Goal: Information Seeking & Learning: Learn about a topic

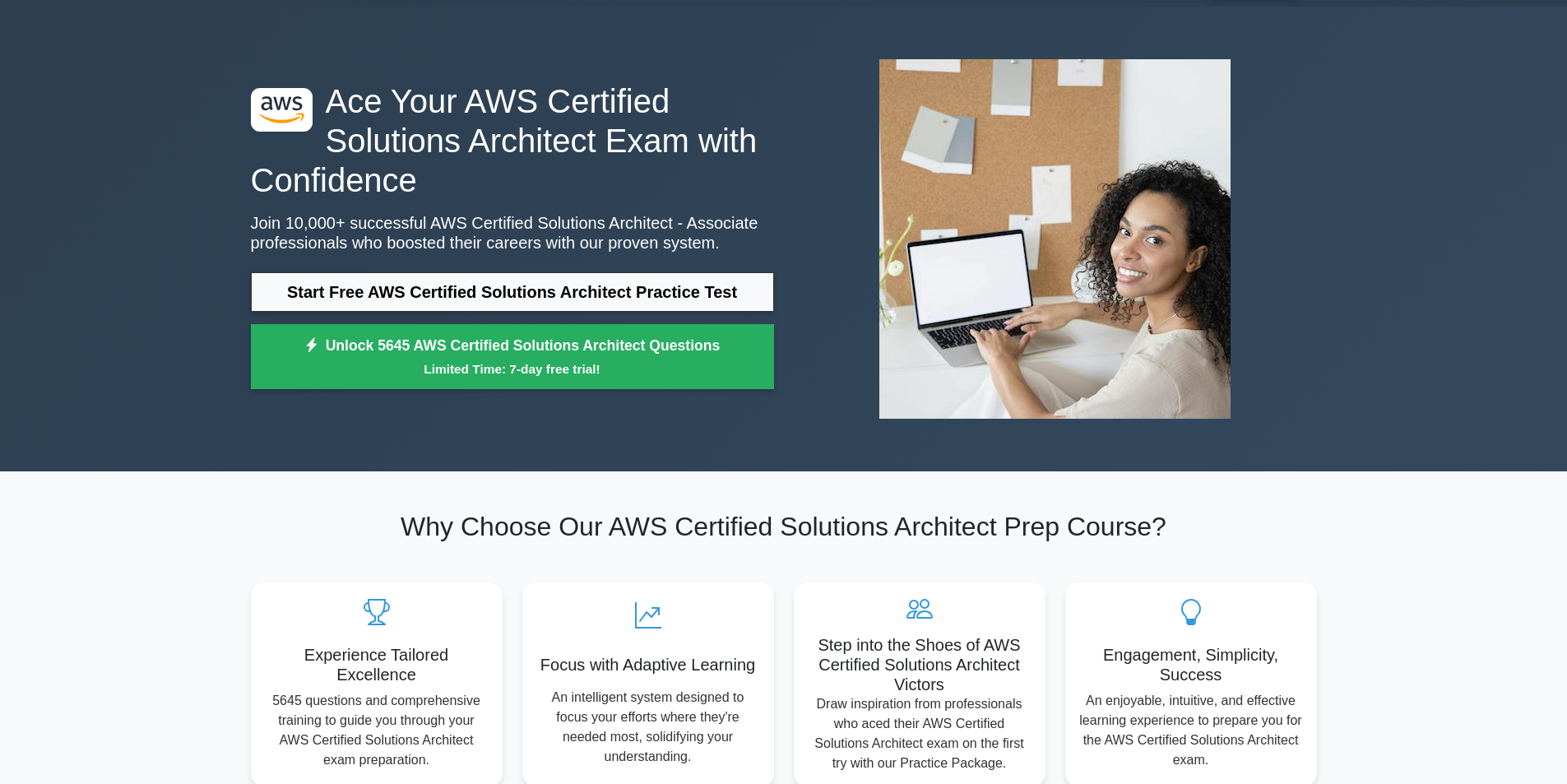
scroll to position [82, 0]
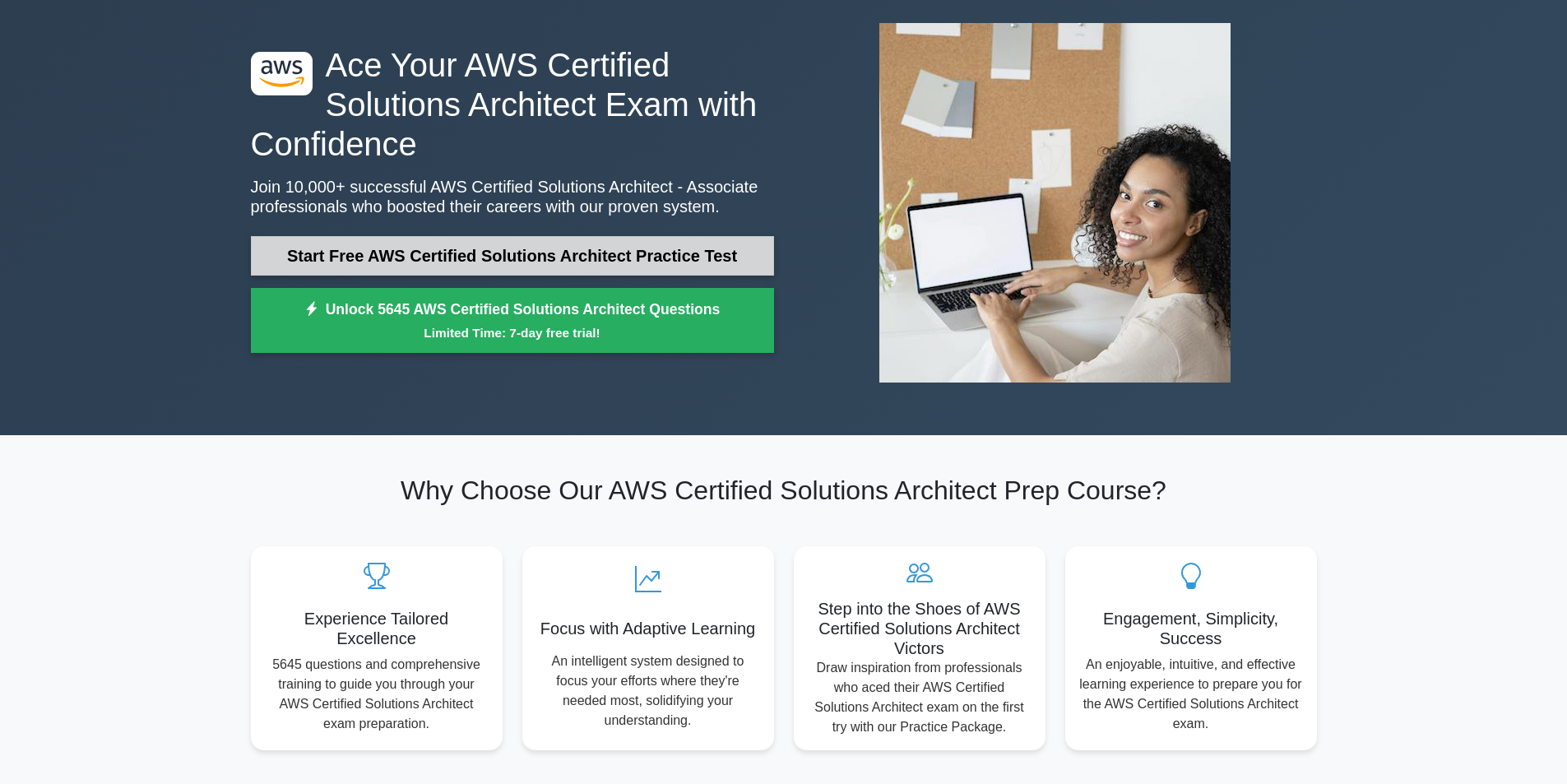
click at [682, 266] on link "Start Free AWS Certified Solutions Architect Practice Test" at bounding box center [513, 255] width 523 height 39
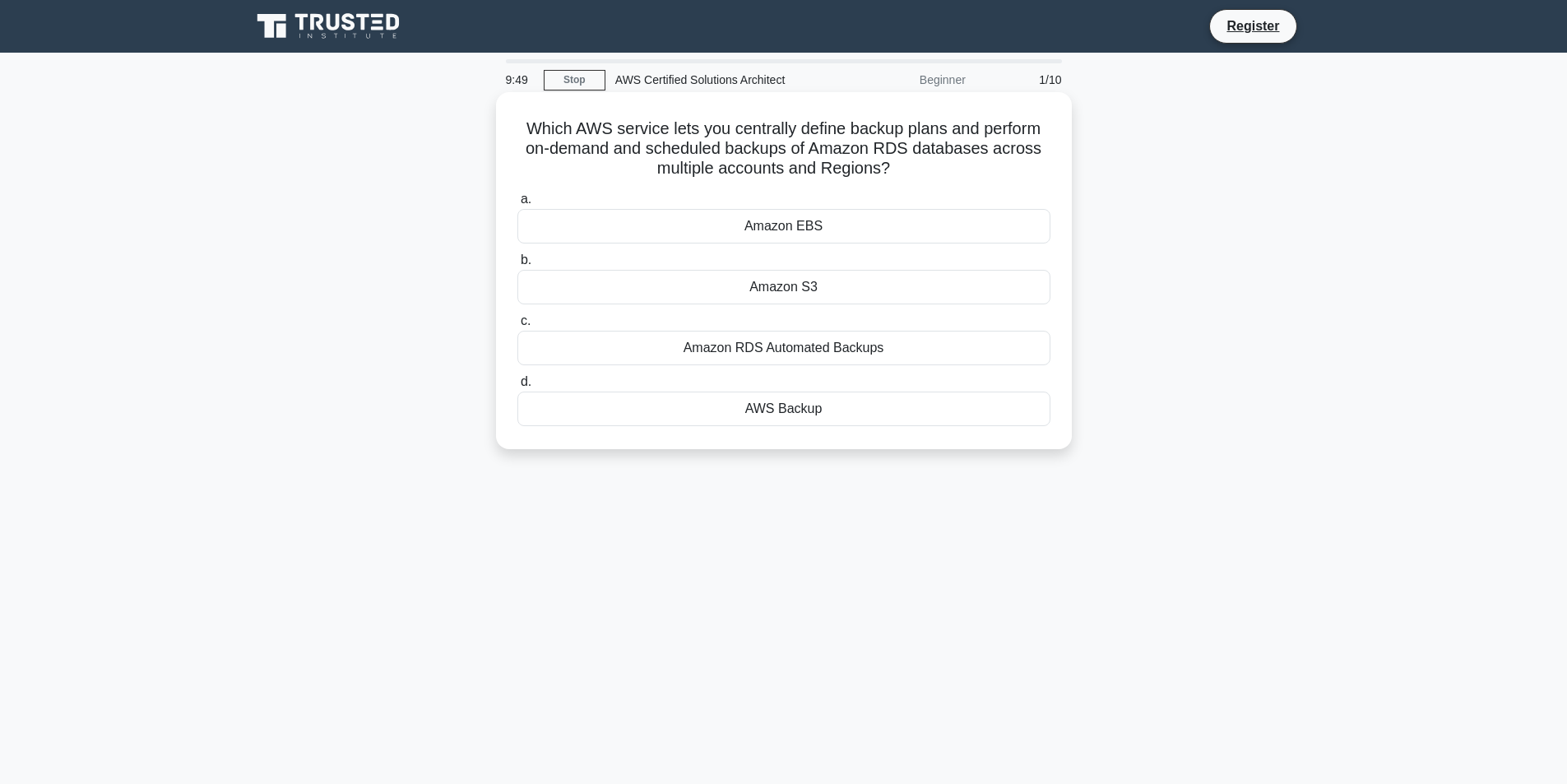
click at [814, 231] on div "Amazon EBS" at bounding box center [784, 226] width 533 height 34
click at [518, 205] on input "a. Amazon EBS" at bounding box center [518, 199] width 0 height 11
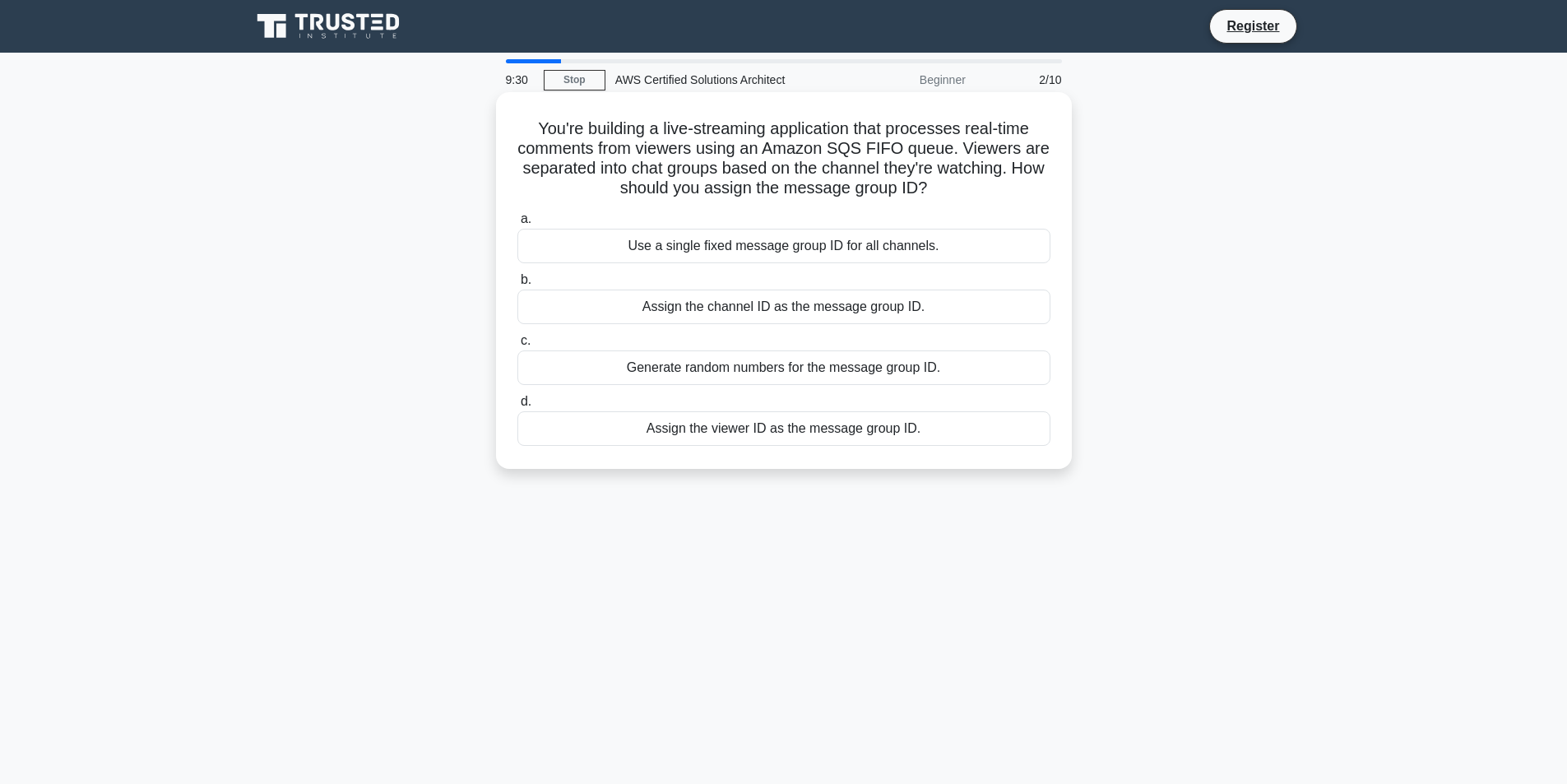
click at [885, 438] on div "Assign the viewer ID as the message group ID." at bounding box center [784, 428] width 533 height 34
click at [518, 407] on input "d. Assign the viewer ID as the message group ID." at bounding box center [518, 401] width 0 height 11
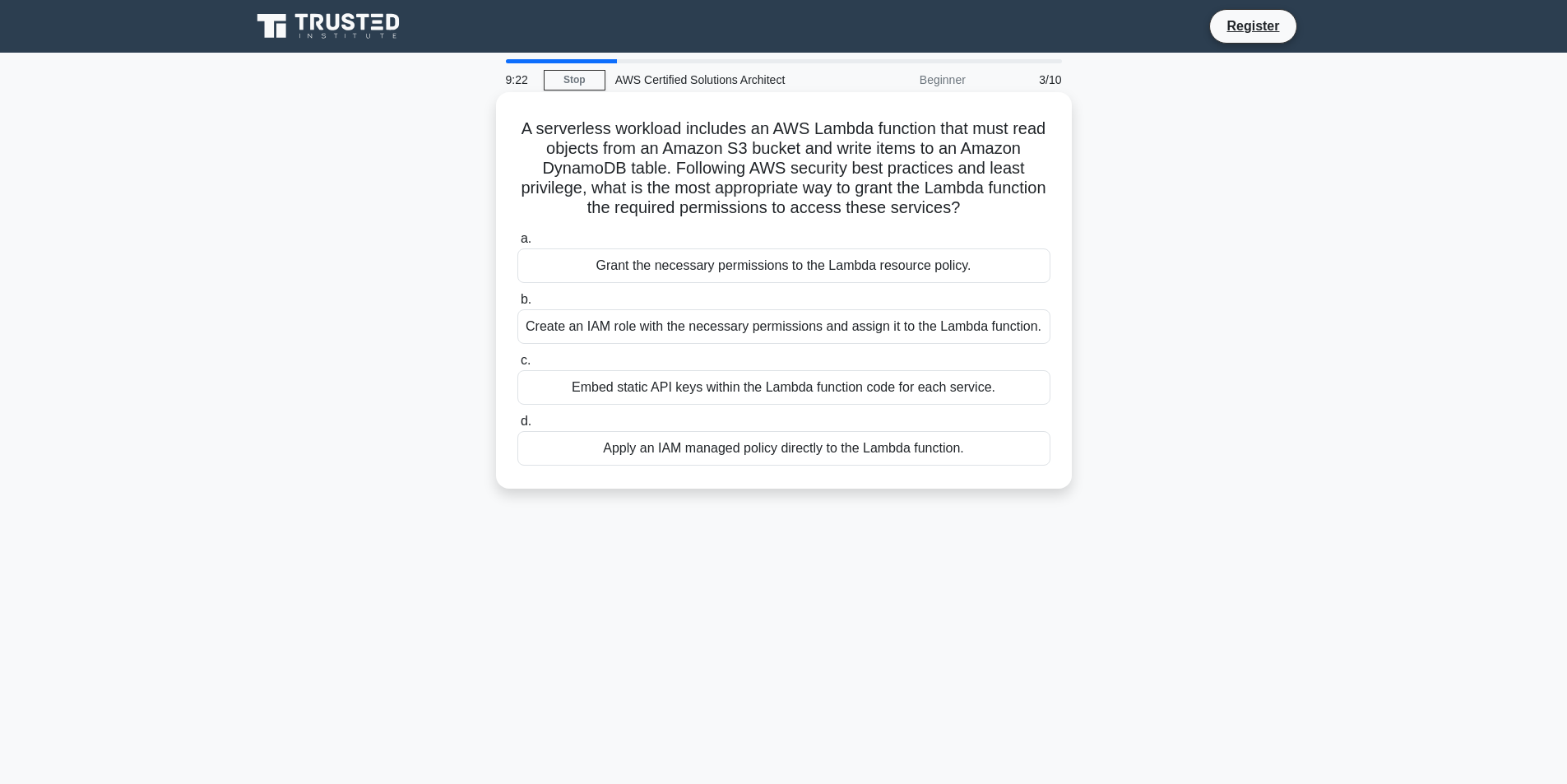
click at [852, 279] on div "Grant the necessary permissions to the Lambda resource policy." at bounding box center [784, 266] width 533 height 34
click at [518, 244] on input "[PERSON_NAME] the necessary permissions to the Lambda resource policy." at bounding box center [518, 238] width 0 height 11
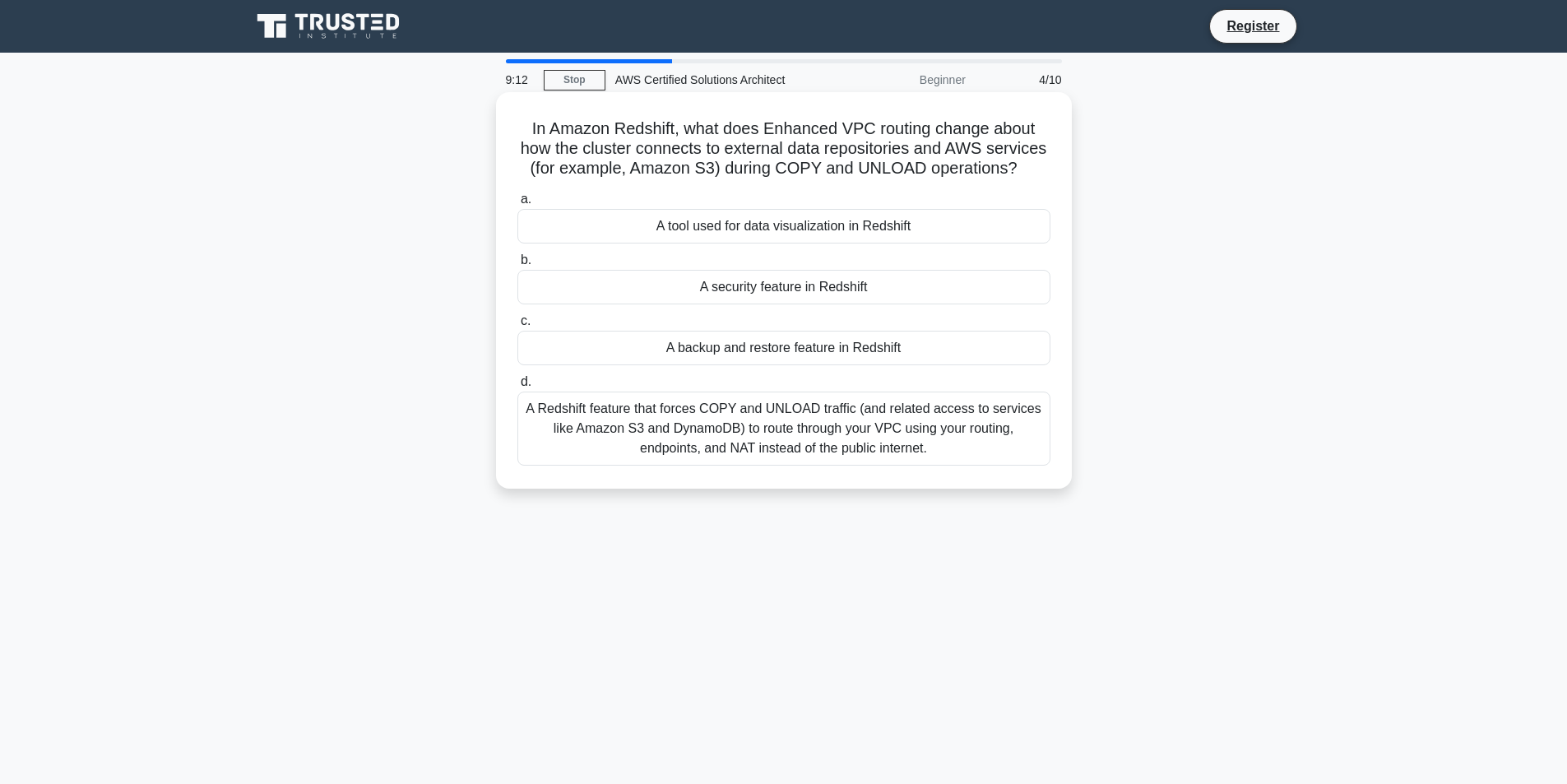
click at [911, 421] on div "A Redshift feature that forces COPY and UNLOAD traffic (and related access to s…" at bounding box center [784, 428] width 533 height 74
click at [518, 387] on input "d. A Redshift feature that forces COPY and UNLOAD traffic (and related access t…" at bounding box center [518, 382] width 0 height 11
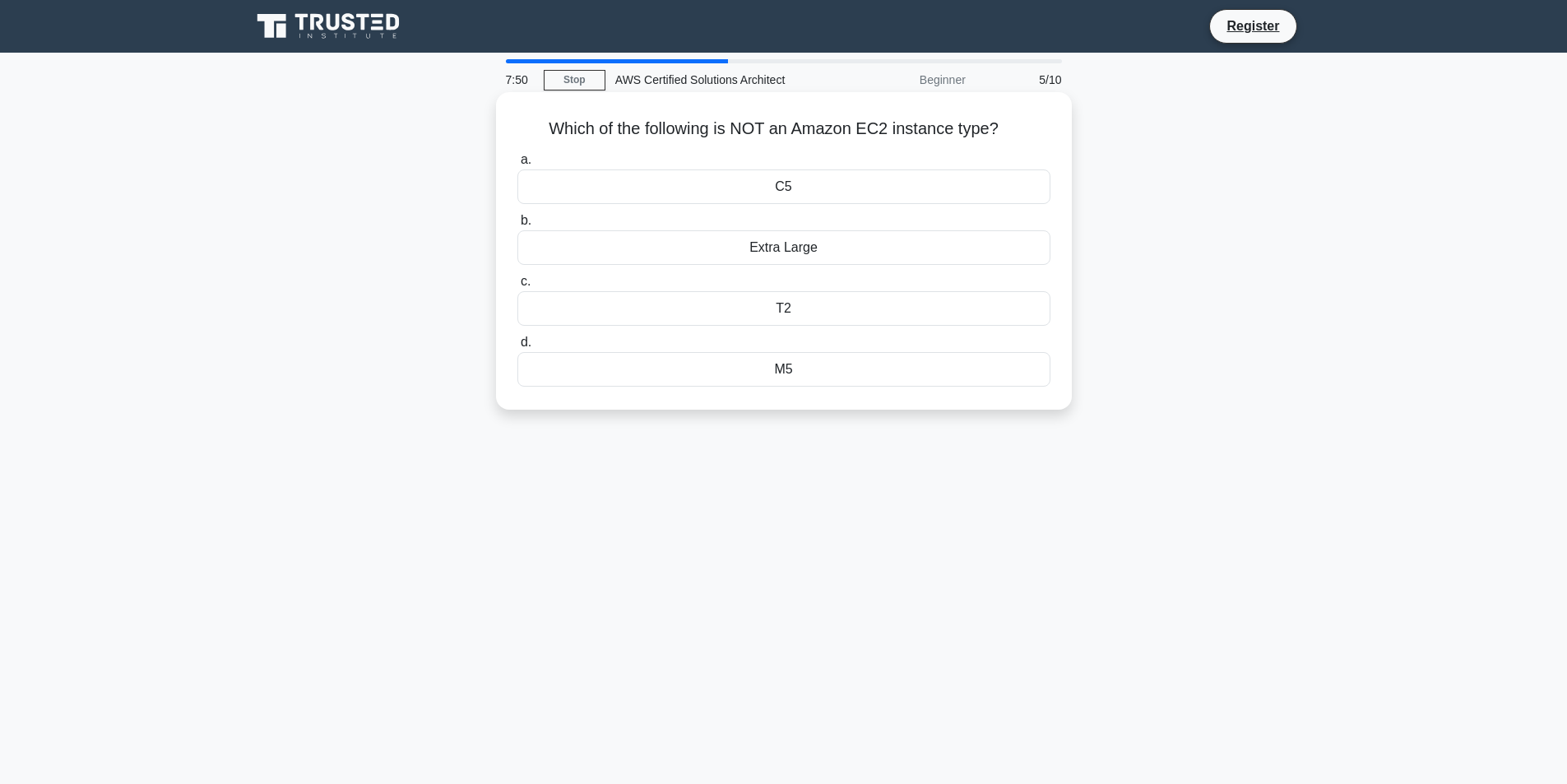
click at [684, 253] on div "Extra Large" at bounding box center [784, 248] width 533 height 34
click at [518, 226] on input "b. Extra Large" at bounding box center [518, 220] width 0 height 11
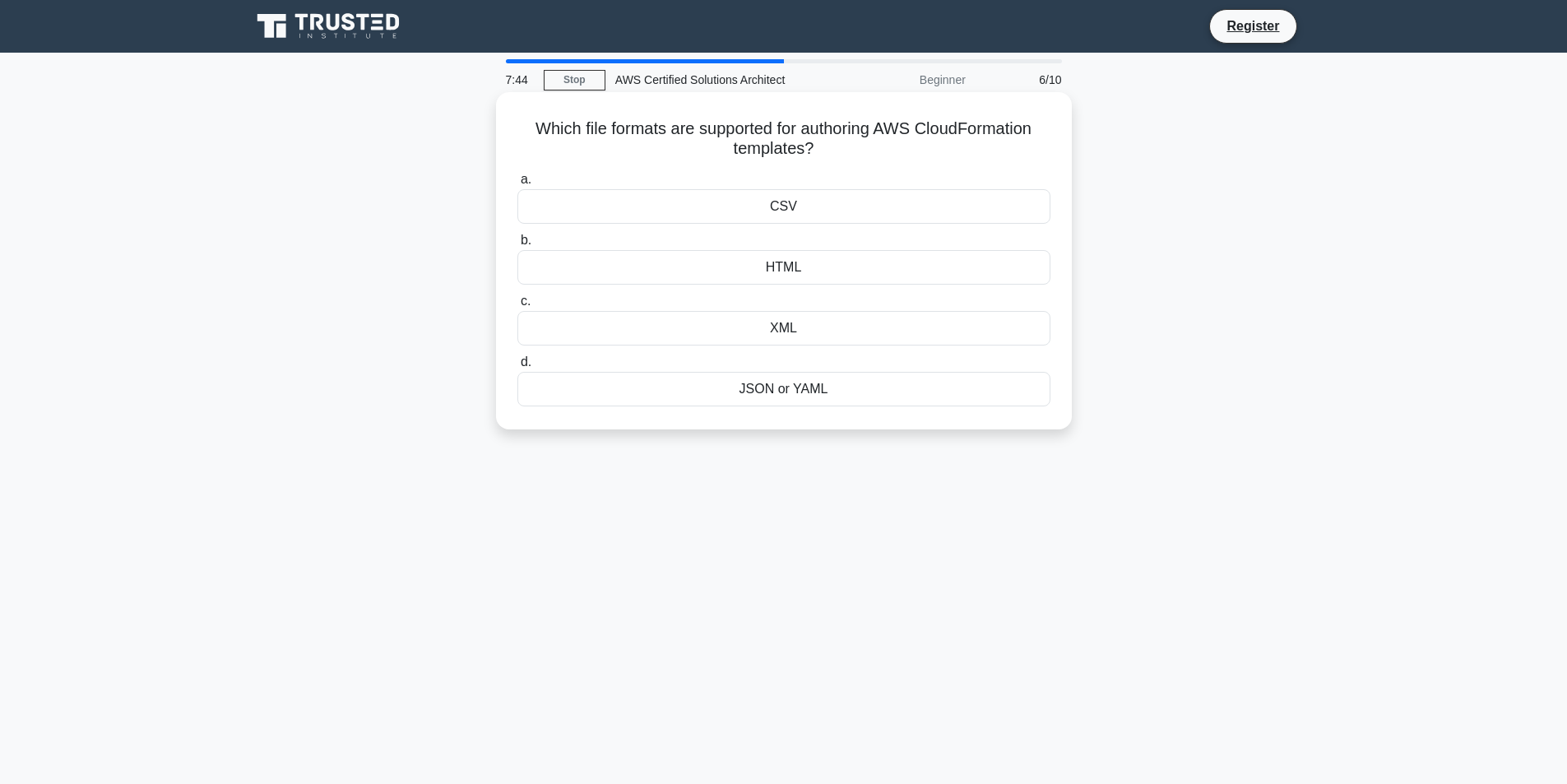
click at [716, 268] on div "HTML" at bounding box center [784, 267] width 533 height 34
click at [518, 246] on input "b. HTML" at bounding box center [518, 240] width 0 height 11
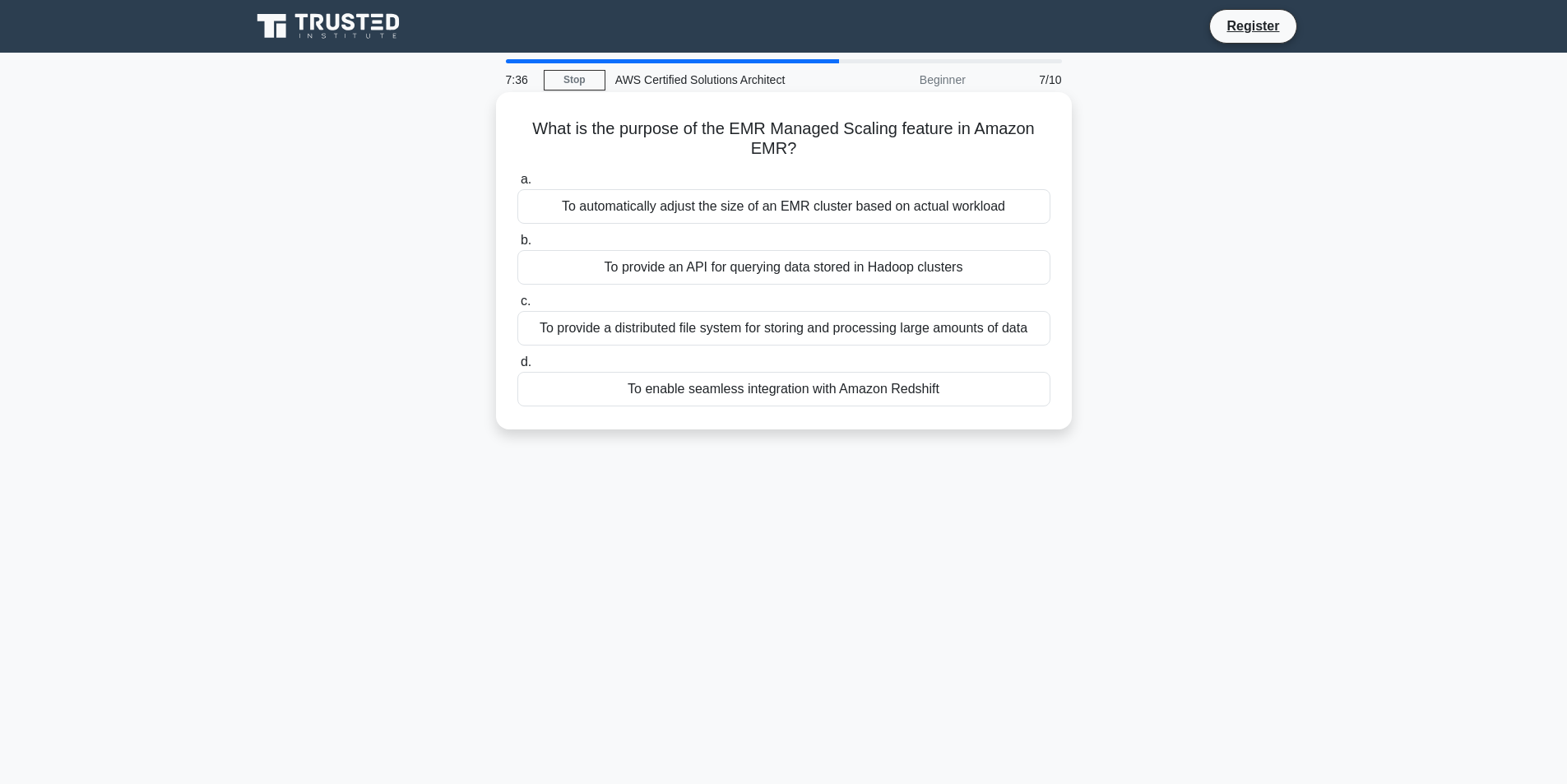
click at [878, 201] on div "To automatically adjust the size of an EMR cluster based on actual workload" at bounding box center [784, 206] width 533 height 34
click at [518, 185] on input "a. To automatically adjust the size of an EMR cluster based on actual workload" at bounding box center [518, 179] width 0 height 11
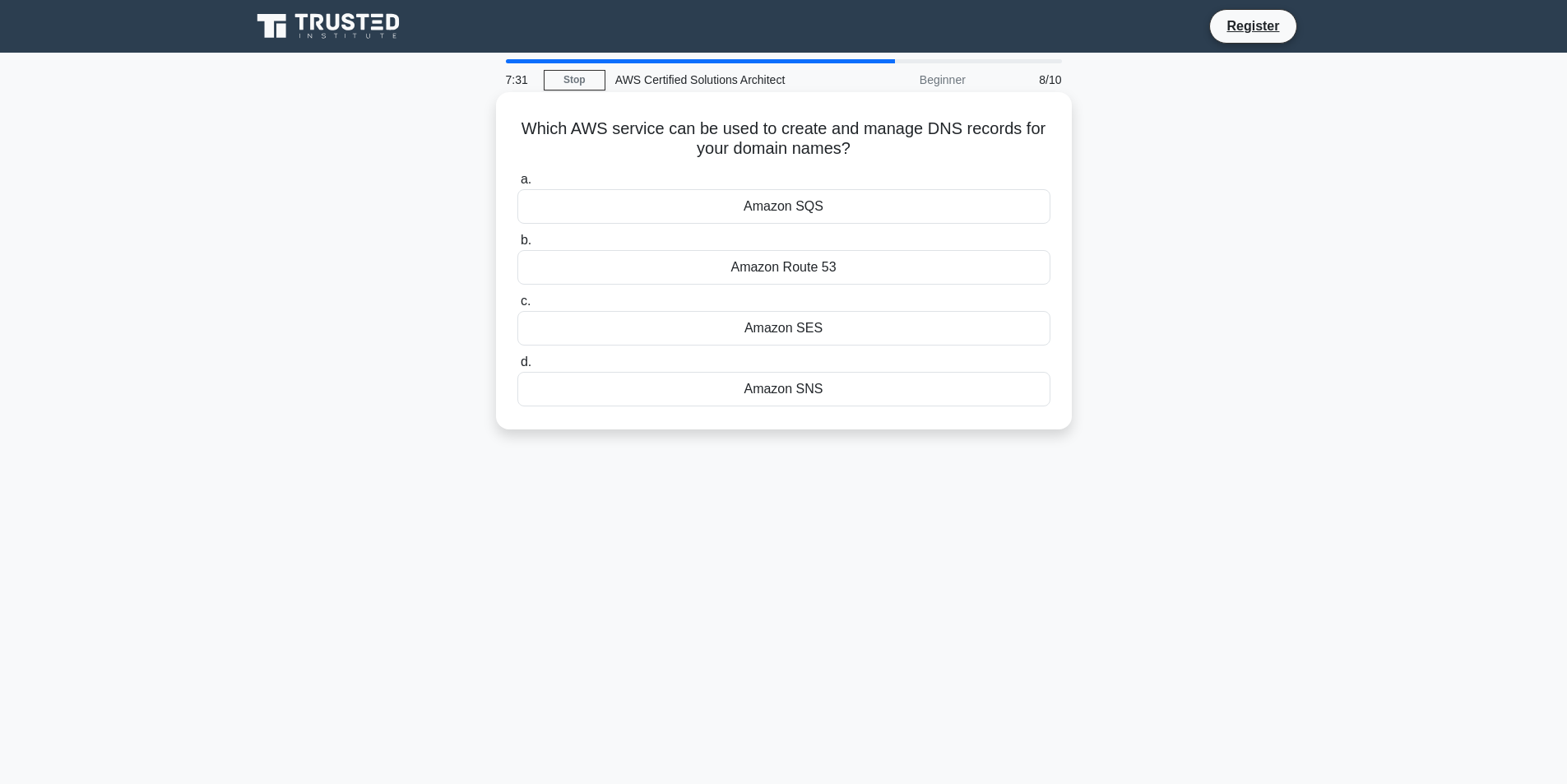
click at [814, 210] on div "Amazon SQS" at bounding box center [784, 206] width 533 height 34
click at [518, 185] on input "a. Amazon SQS" at bounding box center [518, 179] width 0 height 11
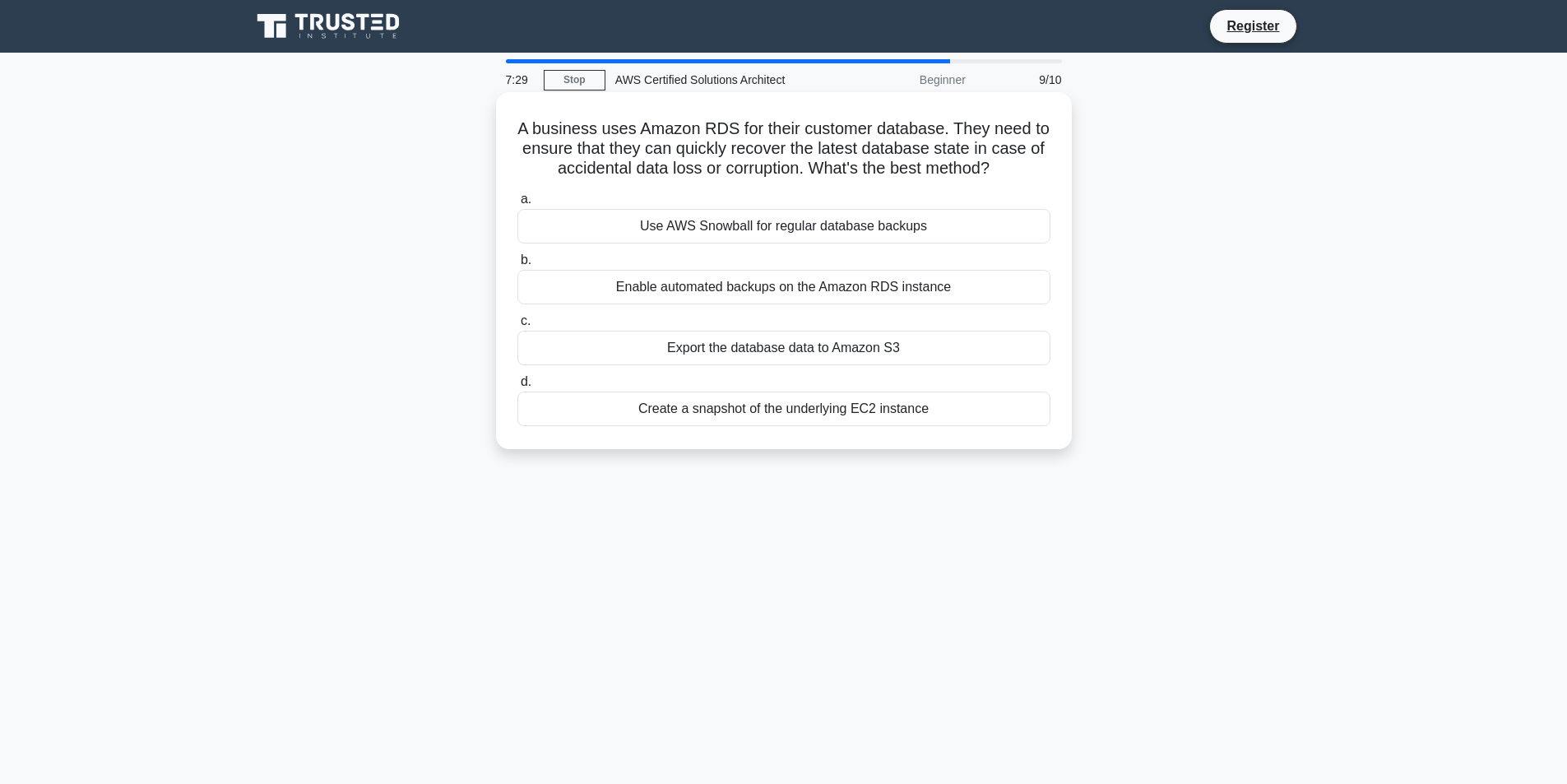
click at [791, 342] on div "Export the database data to Amazon S3" at bounding box center [784, 348] width 533 height 34
click at [518, 326] on input "c. Export the database data to Amazon S3" at bounding box center [518, 321] width 0 height 11
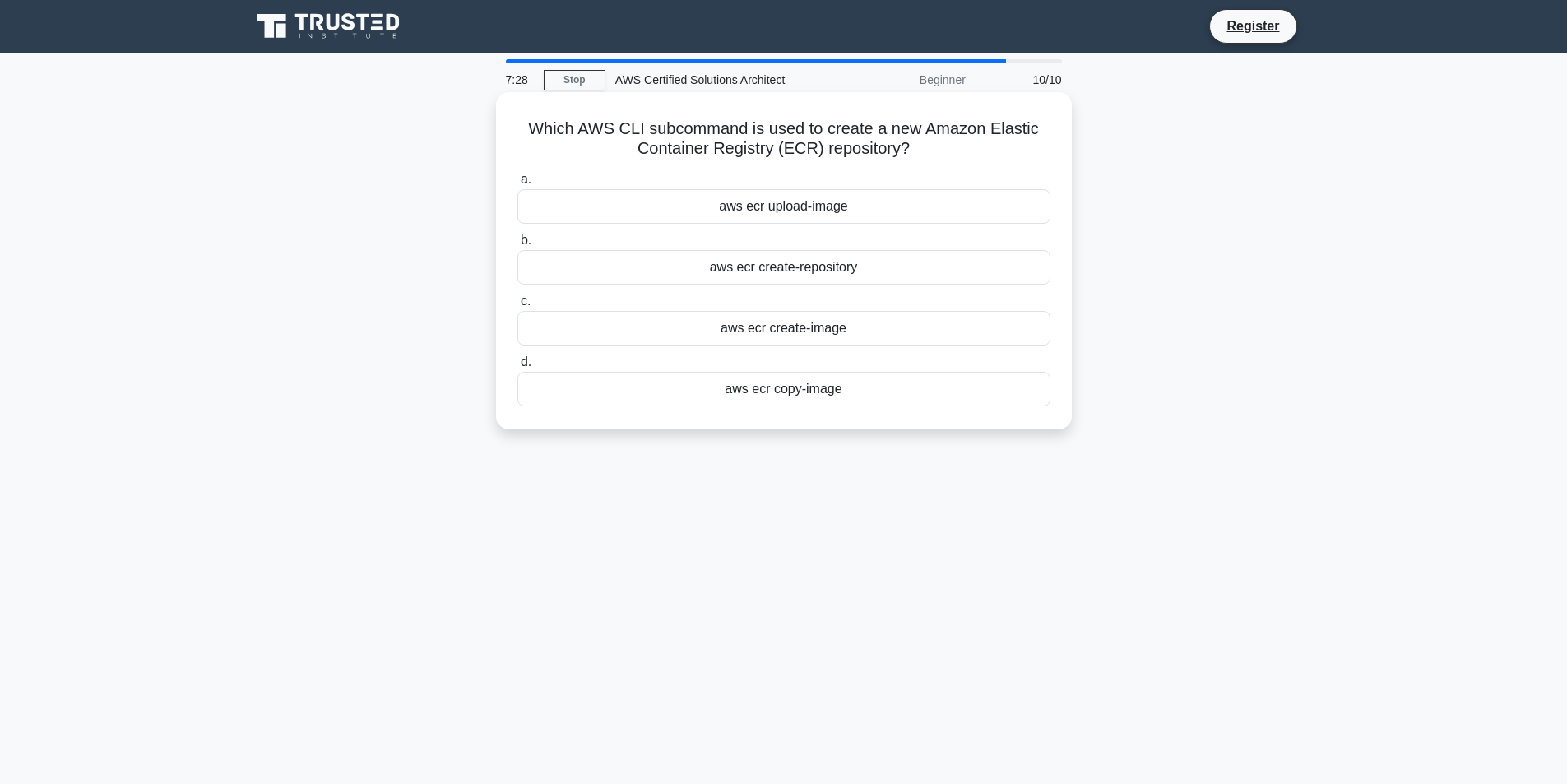
click at [780, 201] on div "aws ecr upload-image" at bounding box center [784, 206] width 533 height 34
click at [518, 185] on input "a. aws ecr upload-image" at bounding box center [518, 179] width 0 height 11
